Goal: Information Seeking & Learning: Check status

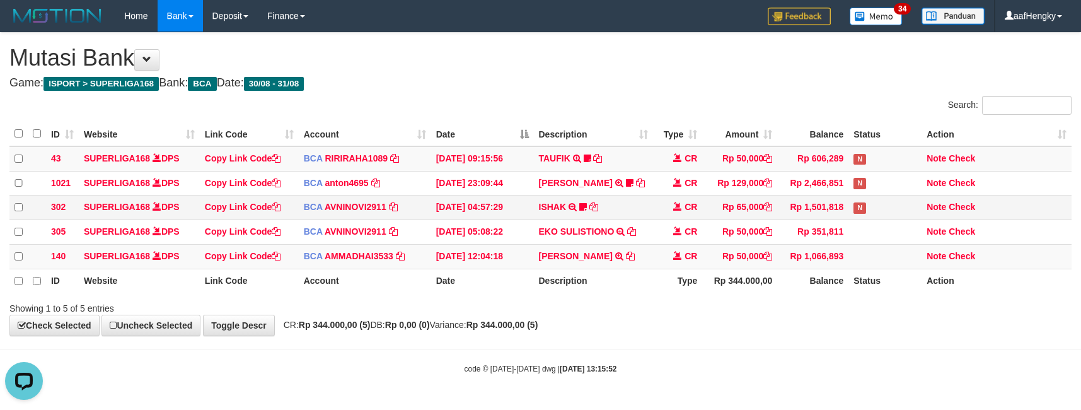
click at [633, 217] on td "ISHAK TRSF E-BANKING CR 3108/FTSCY/WS95031 65000.00ISHAK praka DI ARAHKAN ISI F…" at bounding box center [594, 207] width 120 height 25
click at [593, 71] on div "**********" at bounding box center [540, 184] width 1081 height 303
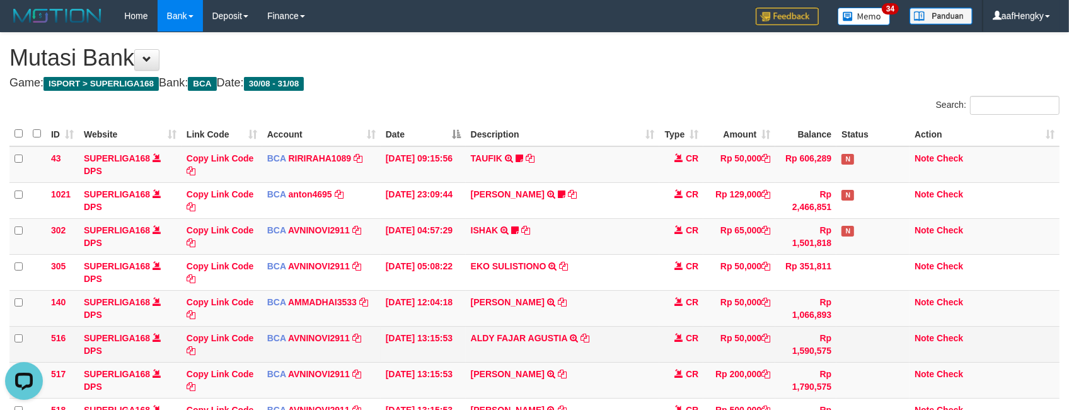
drag, startPoint x: 578, startPoint y: 348, endPoint x: 589, endPoint y: 345, distance: 11.0
click at [580, 347] on td "ALDY FAJAR AGUSTIA TRSF E-BANKING CR 3108/FTSCY/WS95031 50000.00ALDY FAJAR AGUS…" at bounding box center [563, 344] width 194 height 36
click at [662, 329] on td "CR" at bounding box center [681, 344] width 44 height 36
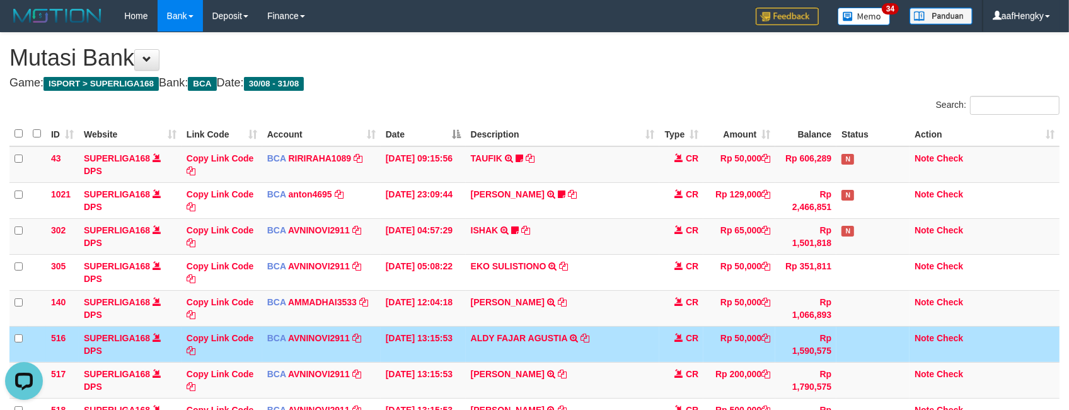
scroll to position [103, 0]
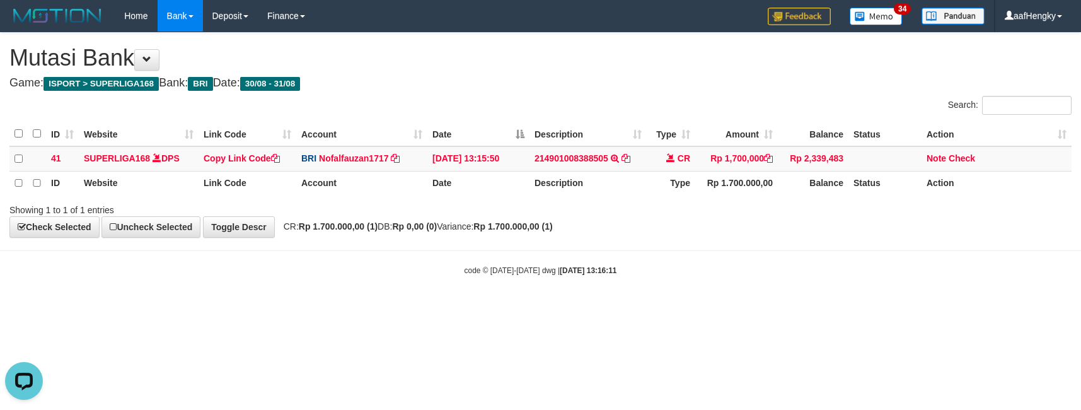
drag, startPoint x: 742, startPoint y: 227, endPoint x: 646, endPoint y: 33, distance: 216.7
click at [740, 222] on div "**********" at bounding box center [540, 135] width 1081 height 205
drag, startPoint x: 748, startPoint y: 256, endPoint x: 271, endPoint y: 45, distance: 522.1
click at [719, 247] on body "Toggle navigation Home Bank Account List Mutasi Bank Search Note Mutasi Deposit…" at bounding box center [540, 153] width 1081 height 307
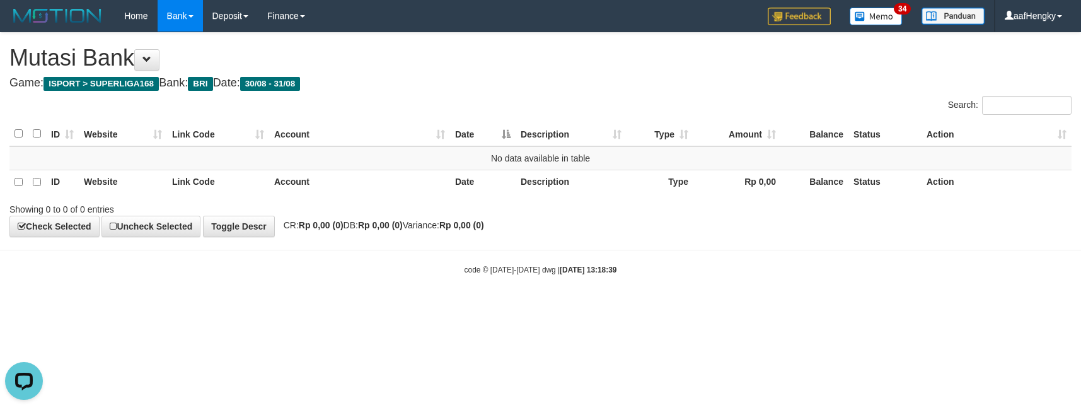
click at [618, 285] on body "Toggle navigation Home Bank Account List Mutasi Bank Search Note Mutasi Deposit…" at bounding box center [540, 153] width 1081 height 307
click at [622, 279] on body "Toggle navigation Home Bank Account List Mutasi Bank Search Note Mutasi Deposit…" at bounding box center [540, 153] width 1081 height 307
click at [777, 82] on h4 "Game: ISPORT > SUPERLIGA168 Bank: BRI Date: 30/08 - 31/08" at bounding box center [540, 83] width 1062 height 13
